Goal: Find specific page/section: Find specific page/section

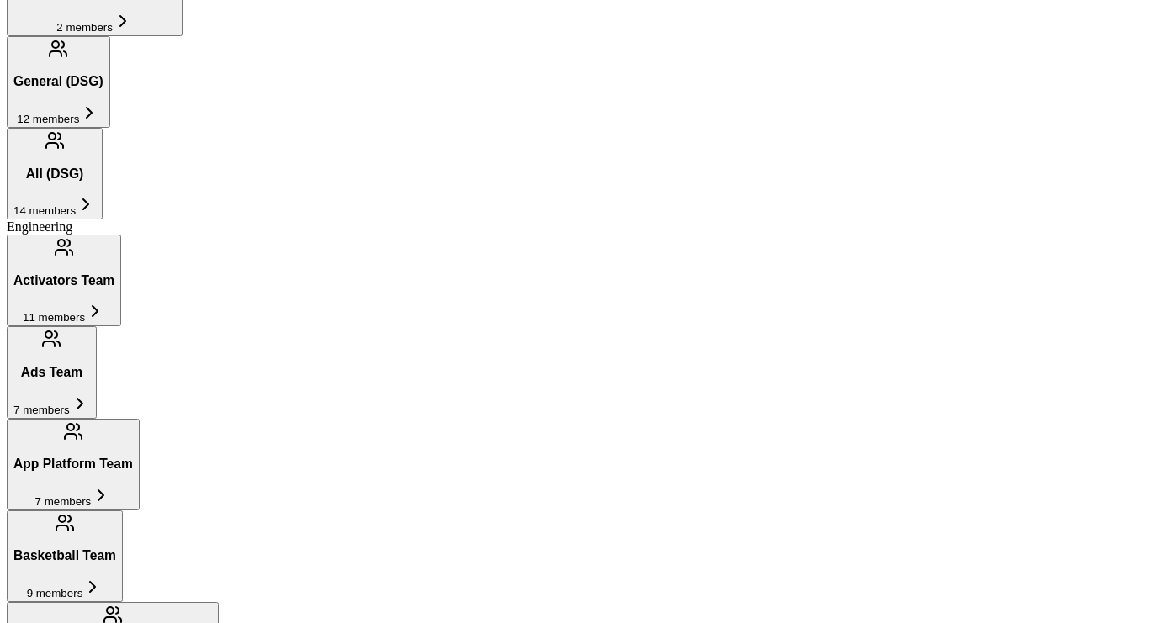
scroll to position [944, 0]
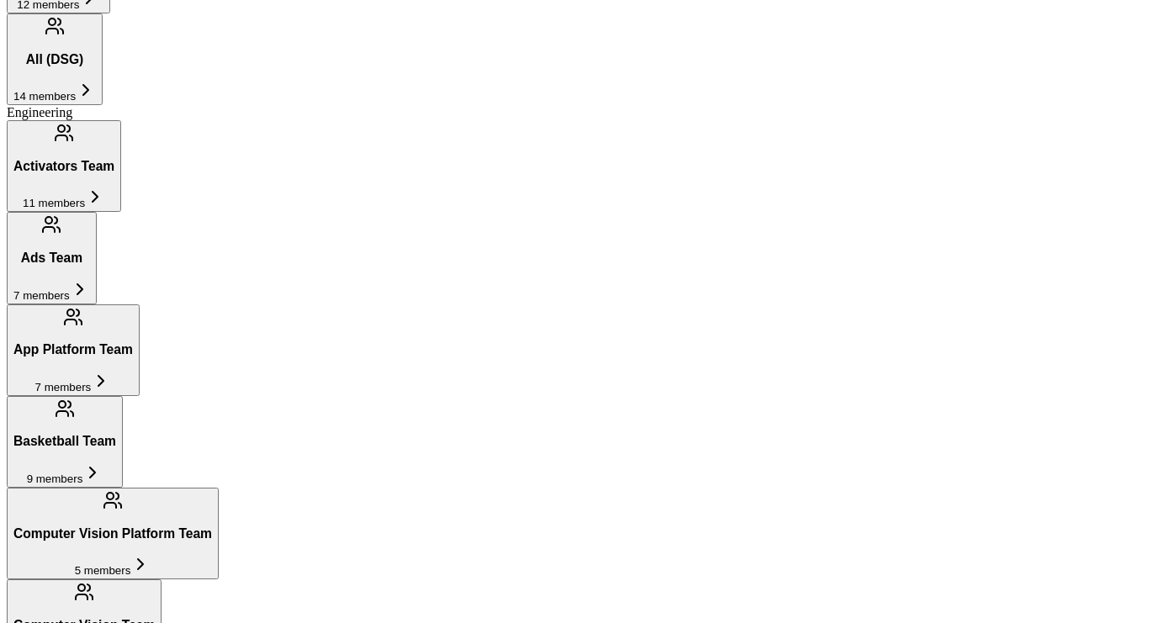
scroll to position [1006, 0]
